Goal: Transaction & Acquisition: Purchase product/service

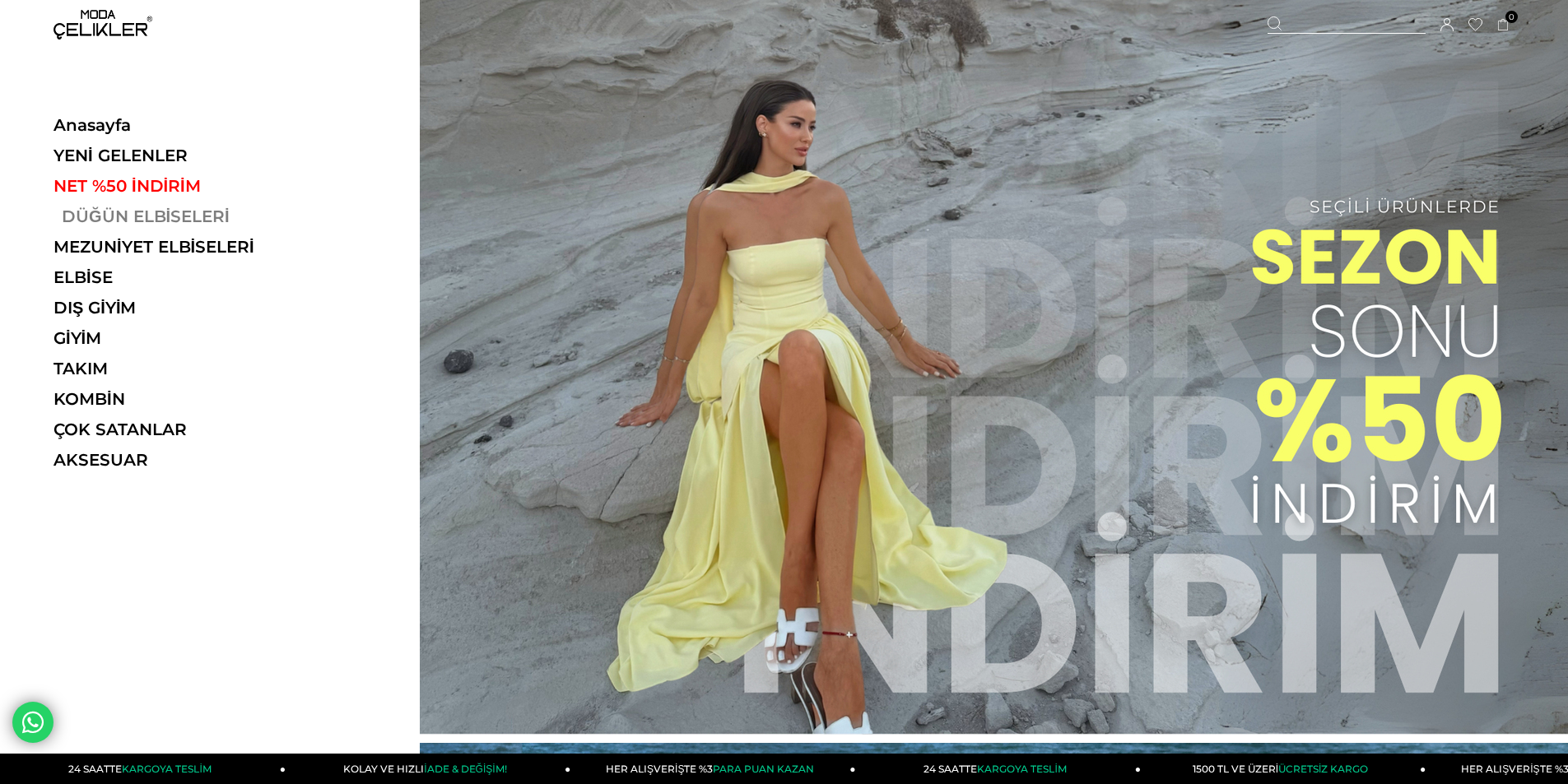
click at [66, 225] on link "DÜĞÜN ELBİSELERİ" at bounding box center [166, 215] width 226 height 20
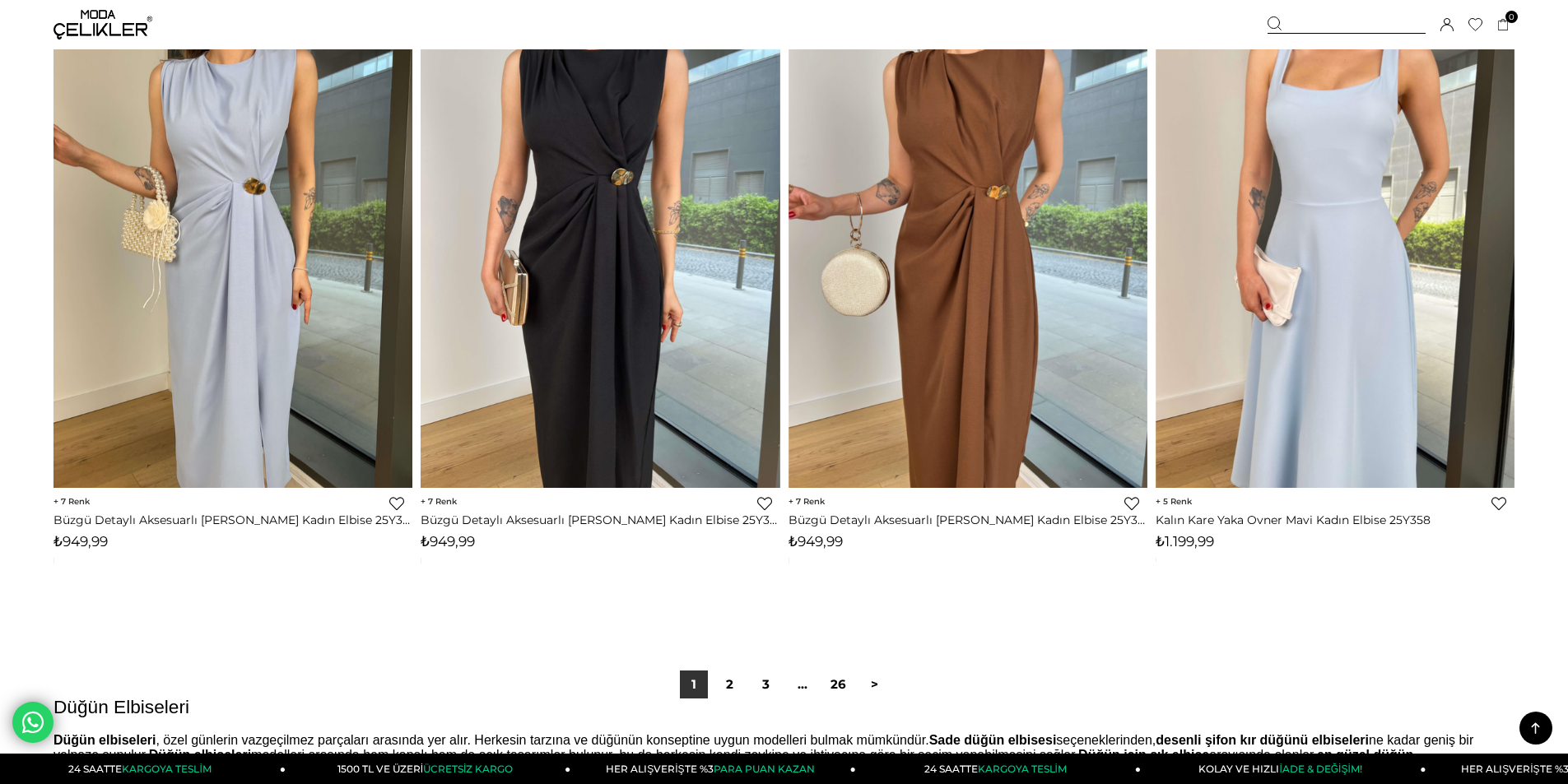
scroll to position [11924, 0]
click at [872, 676] on link ">" at bounding box center [874, 682] width 28 height 28
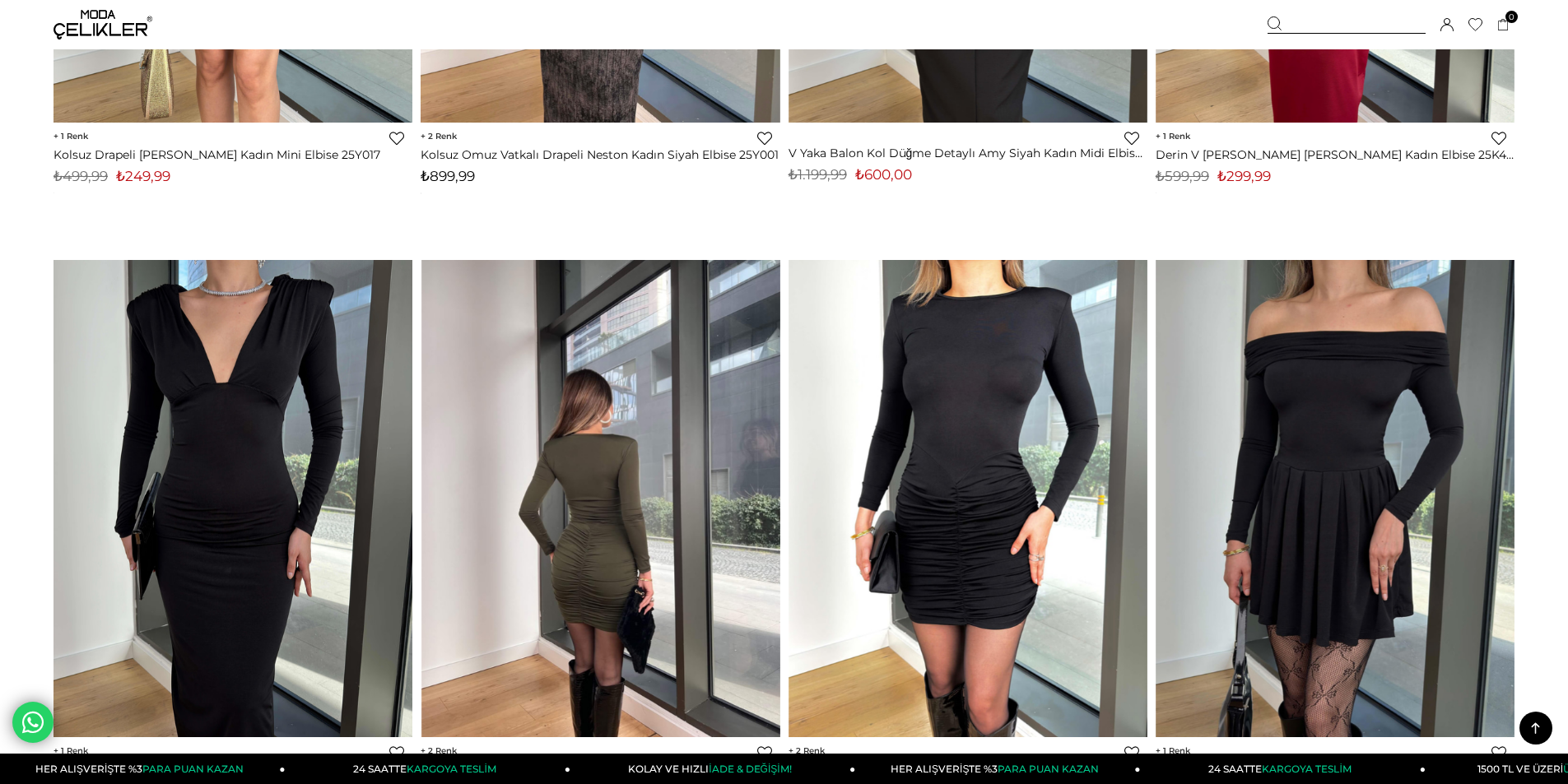
scroll to position [12089, 0]
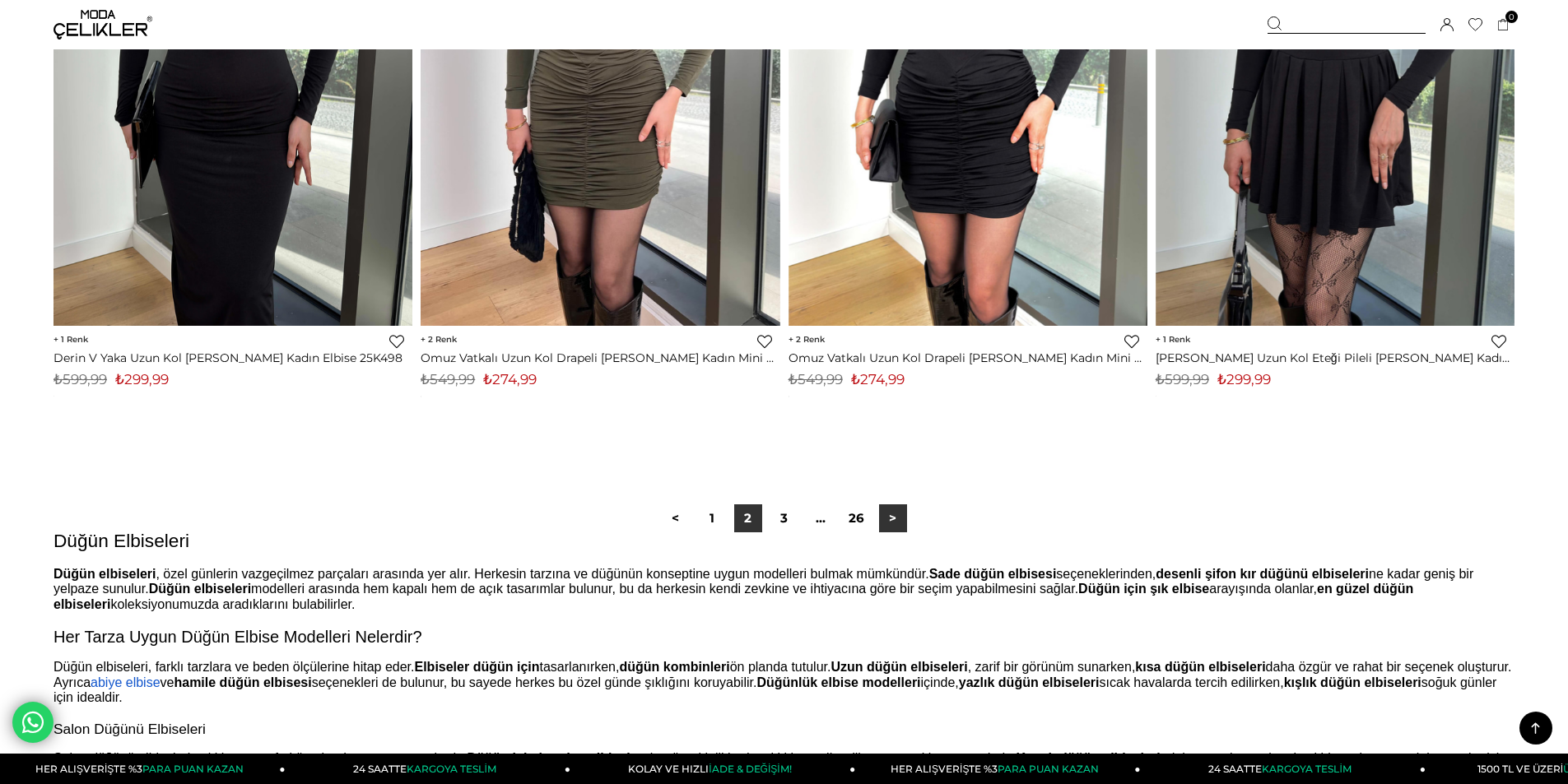
click at [879, 521] on link ">" at bounding box center [892, 517] width 28 height 28
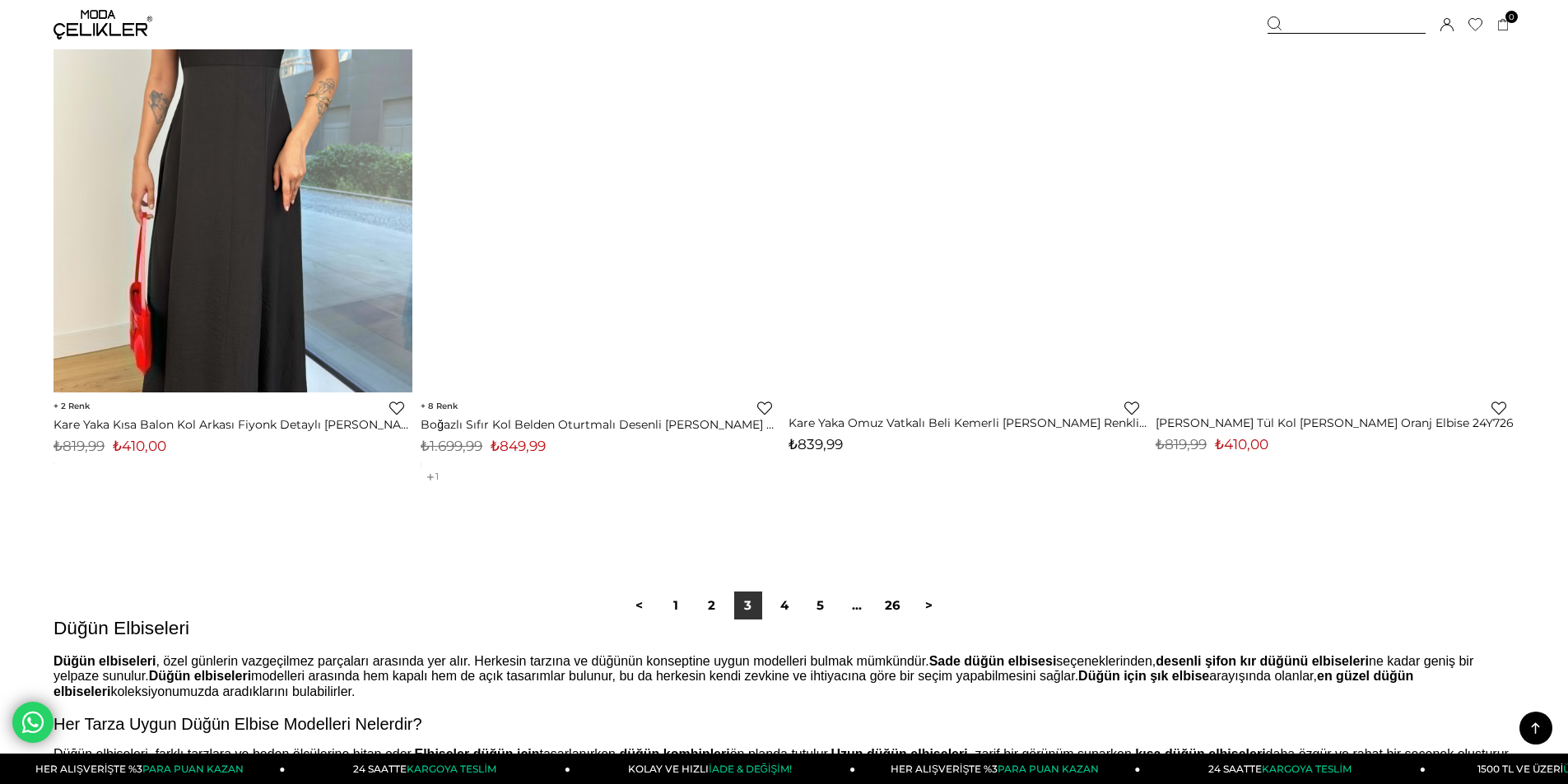
scroll to position [12335, 0]
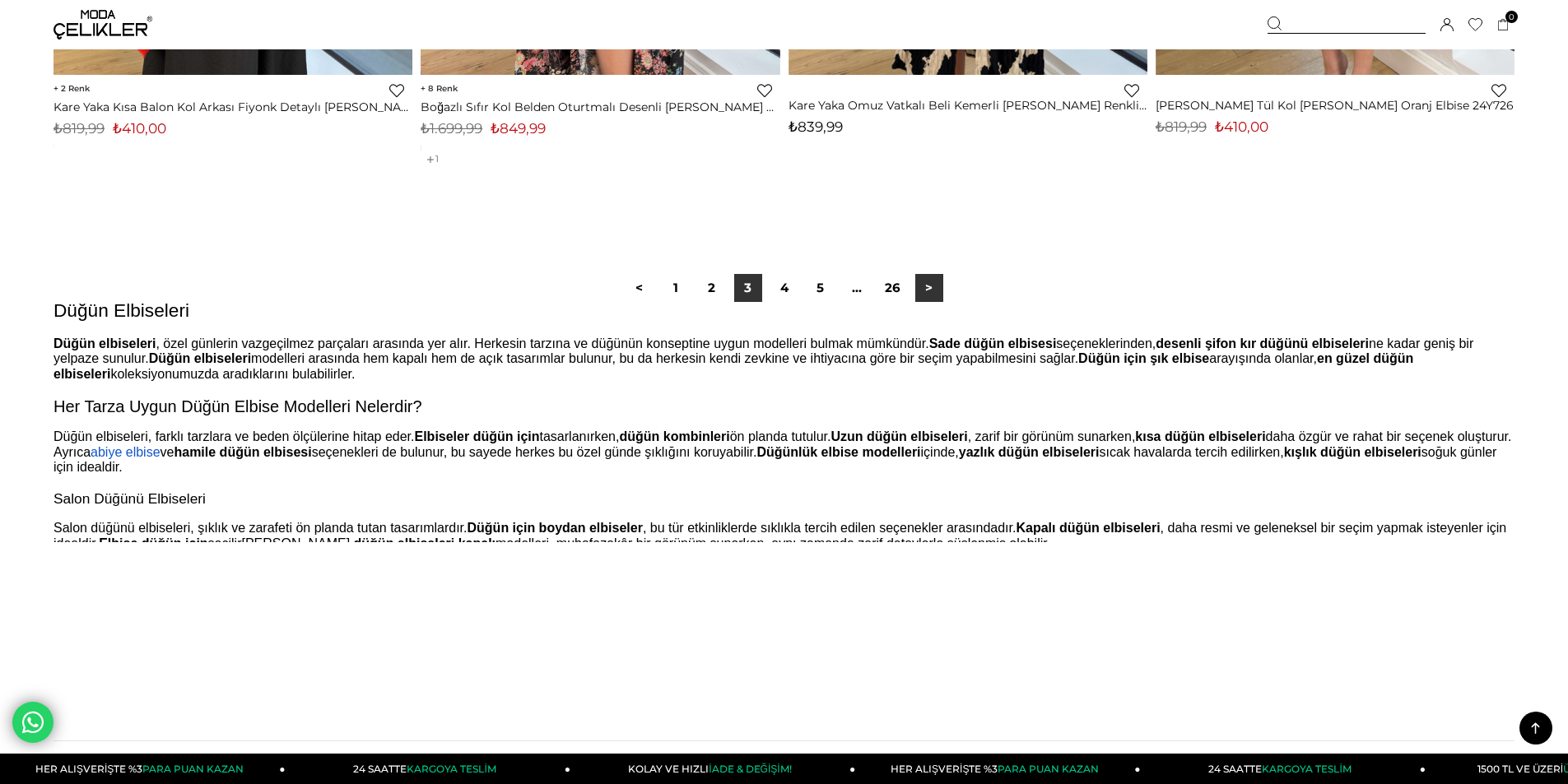
click at [918, 286] on link ">" at bounding box center [928, 288] width 28 height 28
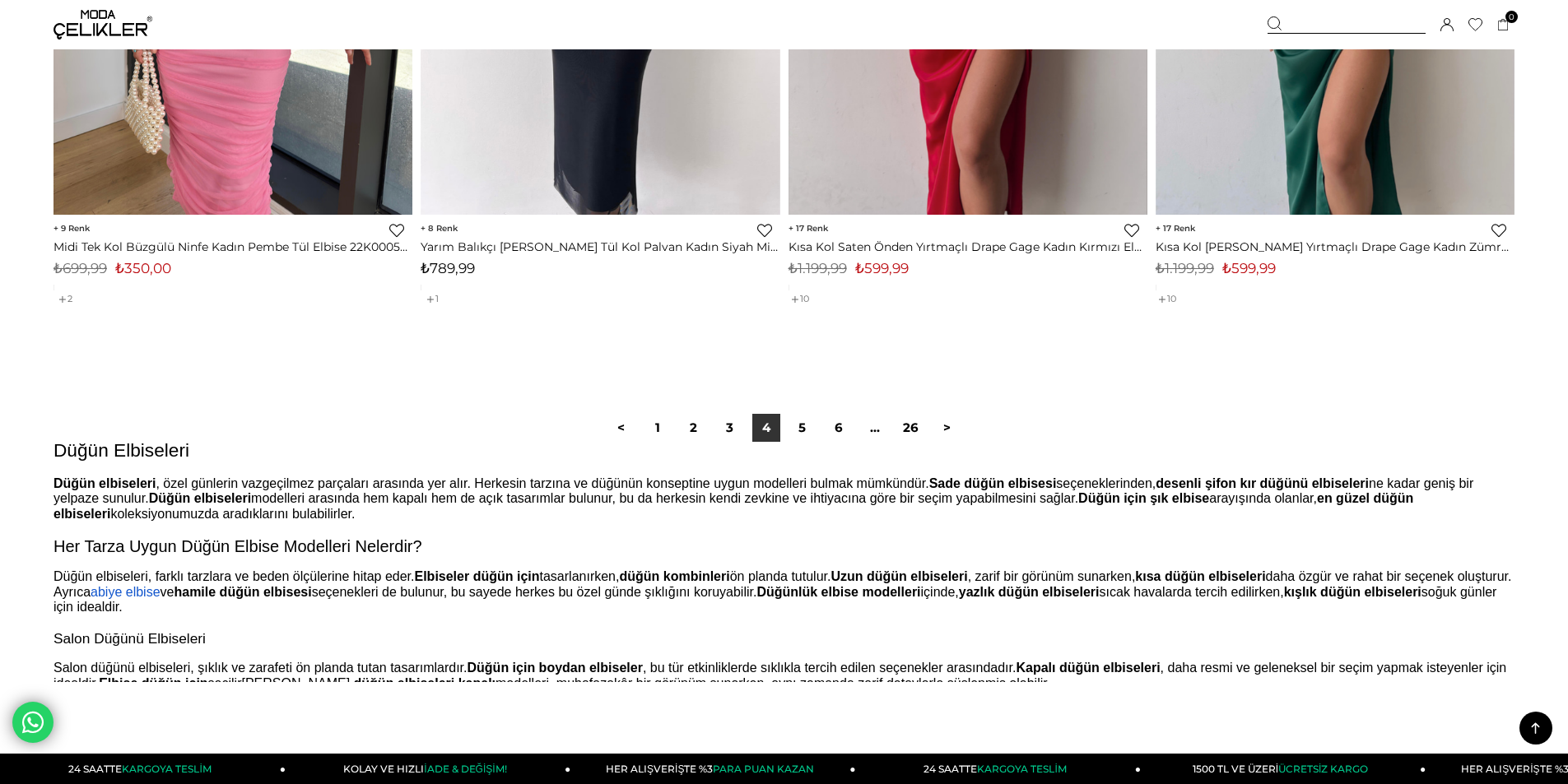
scroll to position [12335, 0]
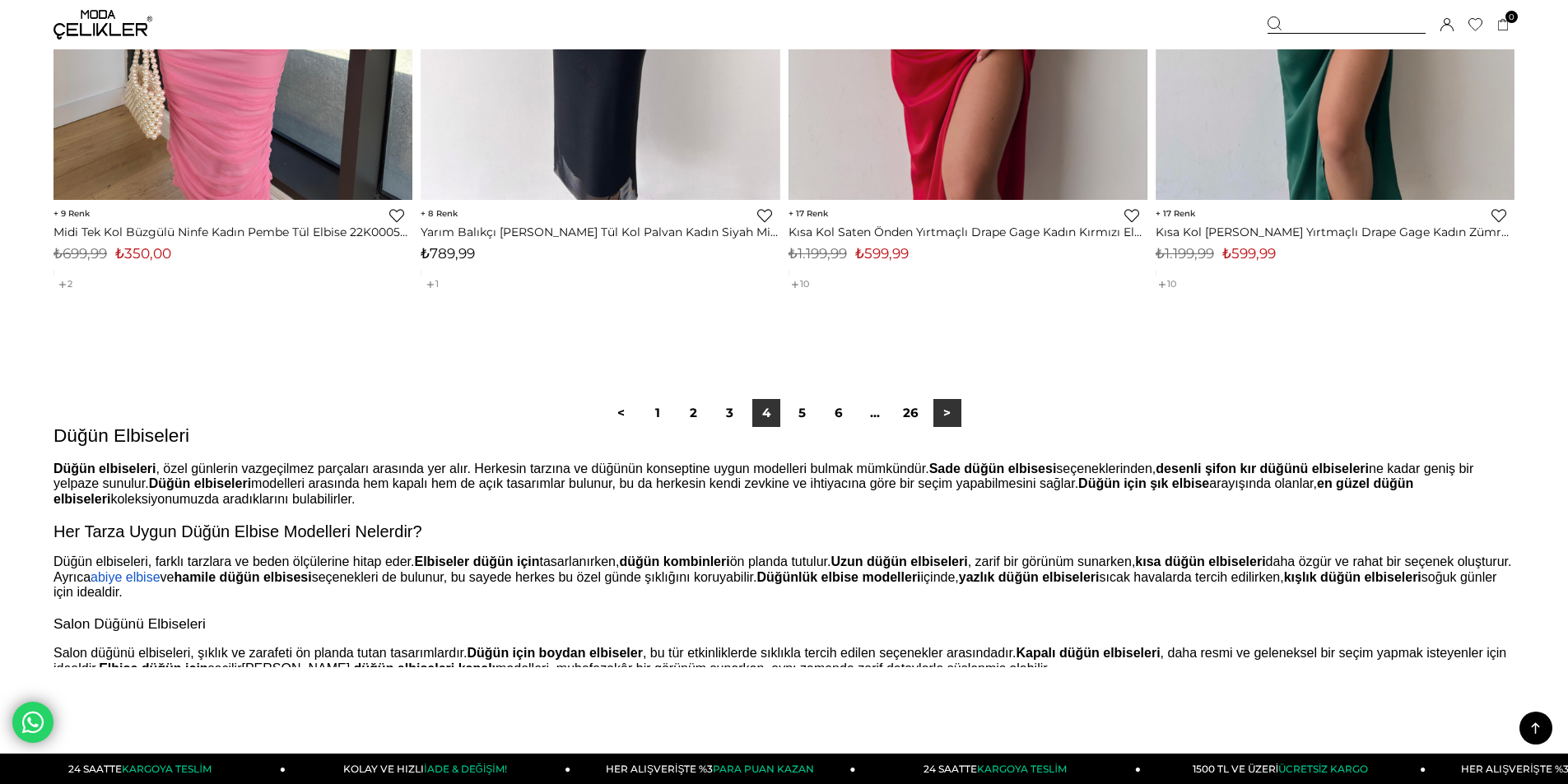
click at [955, 414] on link ">" at bounding box center [947, 412] width 28 height 28
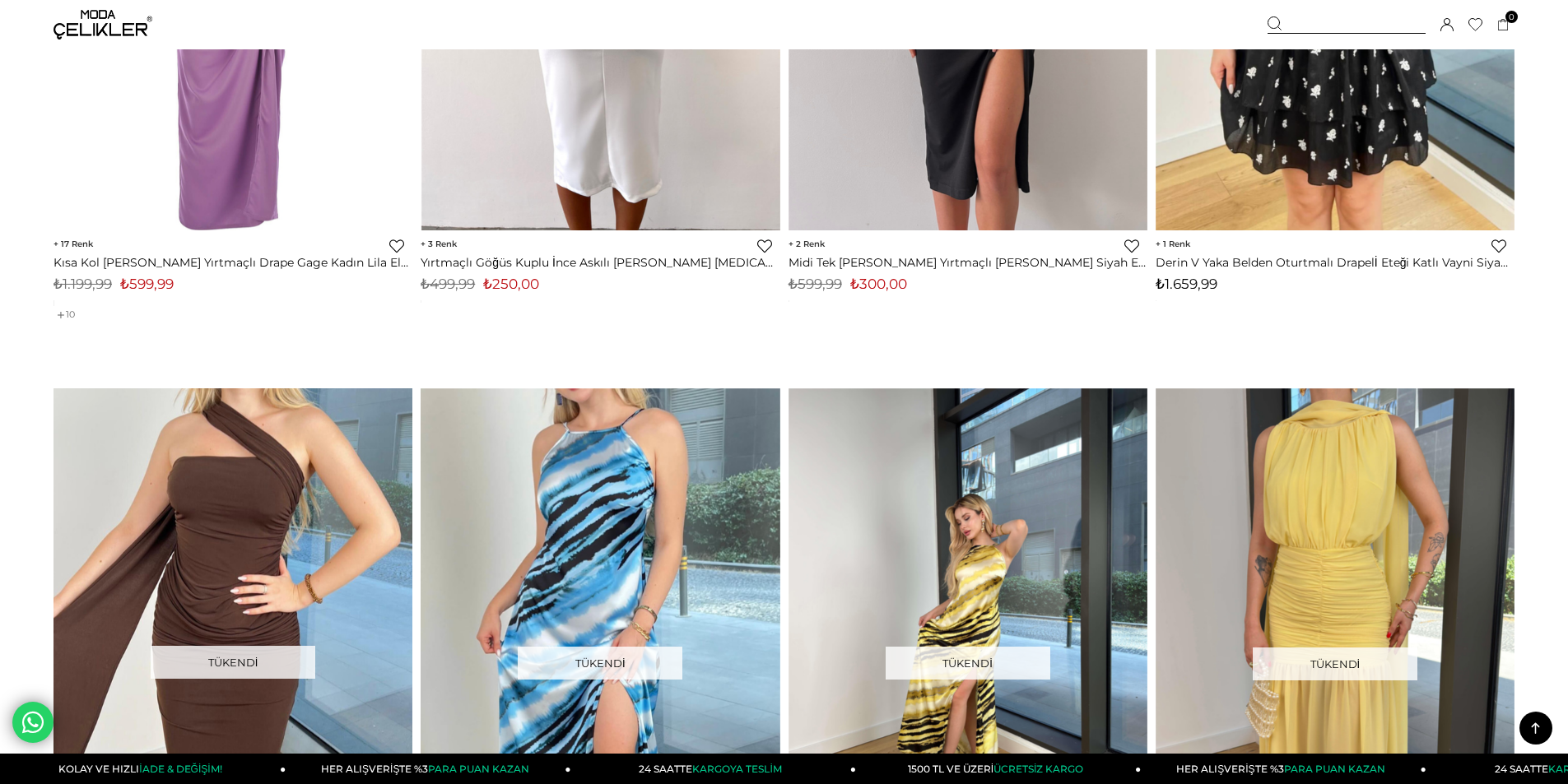
scroll to position [329, 0]
